Goal: Information Seeking & Learning: Find specific fact

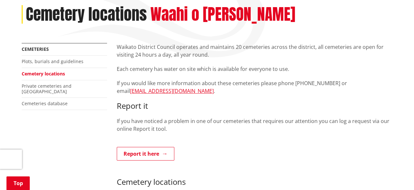
scroll to position [101, 0]
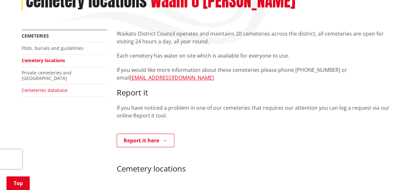
click at [58, 87] on link "Cemeteries database" at bounding box center [45, 90] width 46 height 6
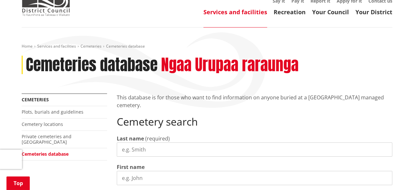
scroll to position [67, 0]
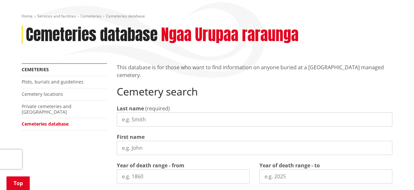
click at [134, 121] on input "Last name" at bounding box center [255, 119] width 276 height 14
type input "[PERSON_NAME]"
click at [133, 150] on input "First name" at bounding box center [255, 148] width 276 height 14
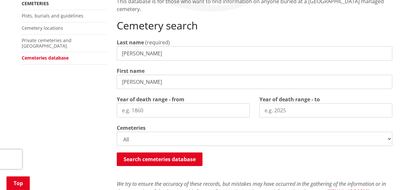
scroll to position [135, 0]
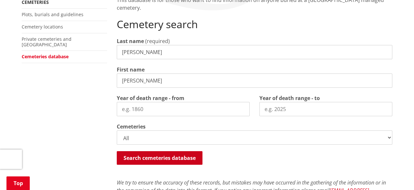
type input "[PERSON_NAME]"
click at [190, 157] on button "Search cemeteries database" at bounding box center [160, 158] width 86 height 14
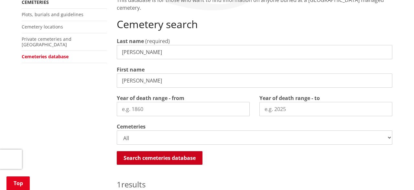
scroll to position [313, 0]
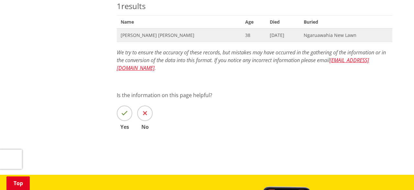
click at [156, 33] on span "[PERSON_NAME] [PERSON_NAME]" at bounding box center [179, 35] width 117 height 6
